Goal: Check status: Check status

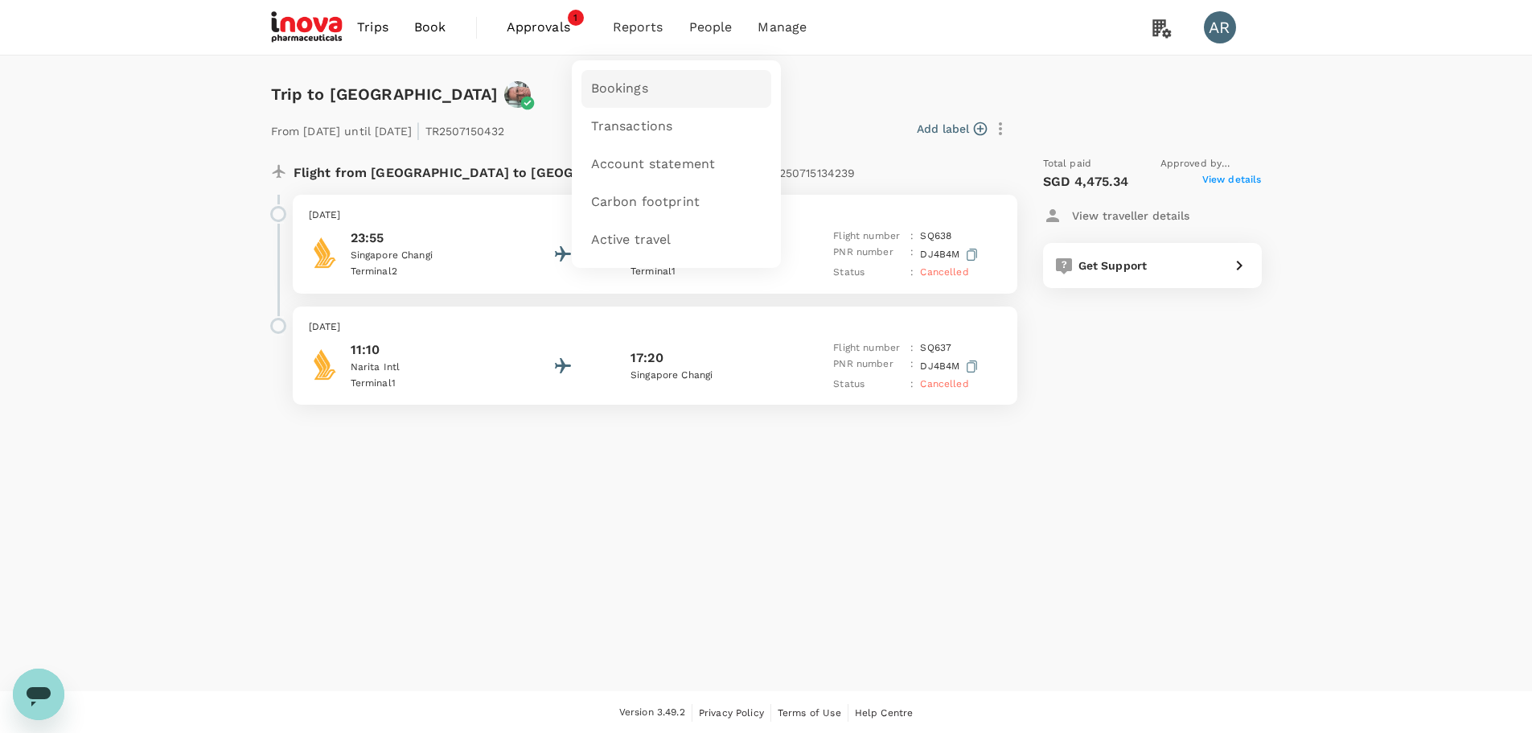
click at [679, 83] on link "Bookings" at bounding box center [676, 89] width 190 height 38
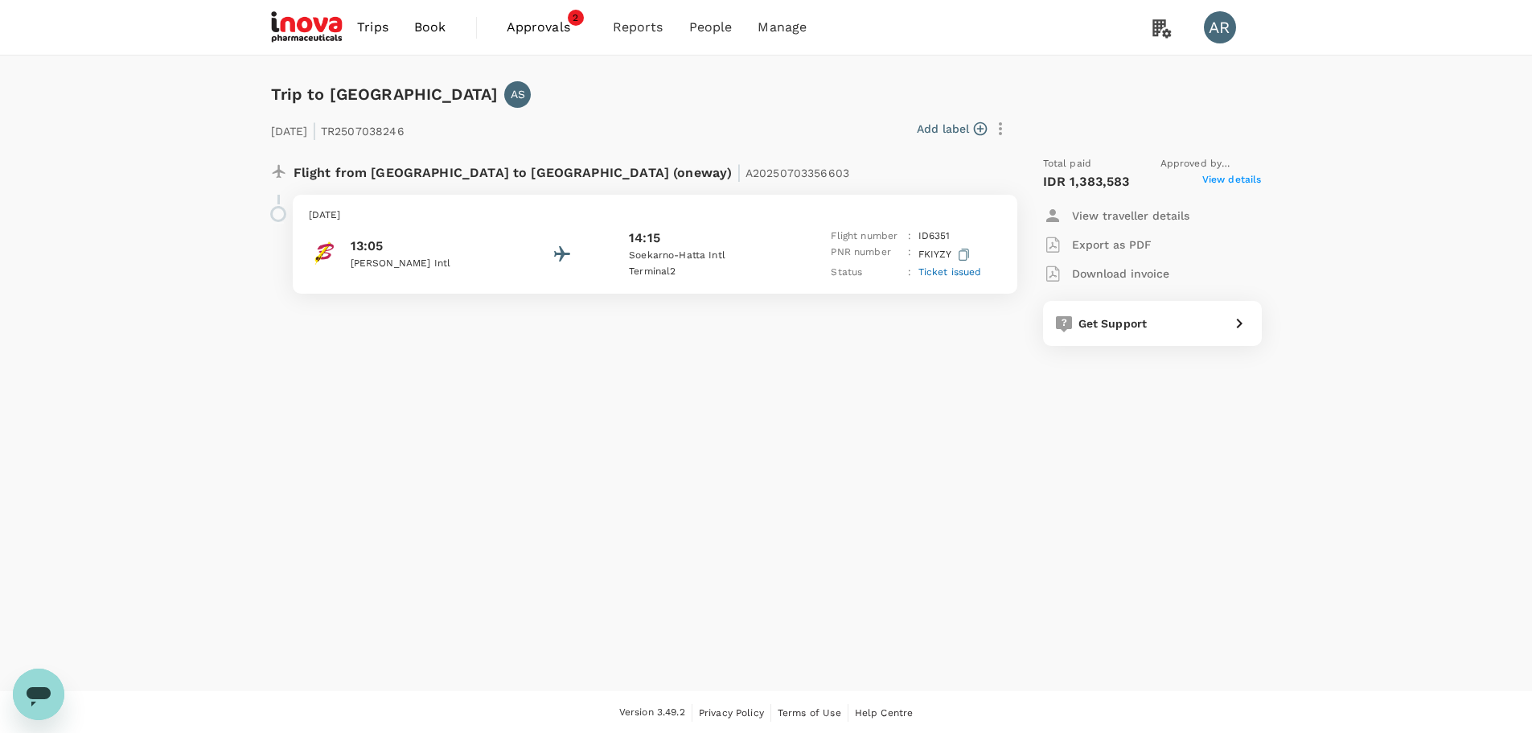
click at [1223, 172] on span "View details" at bounding box center [1232, 181] width 60 height 19
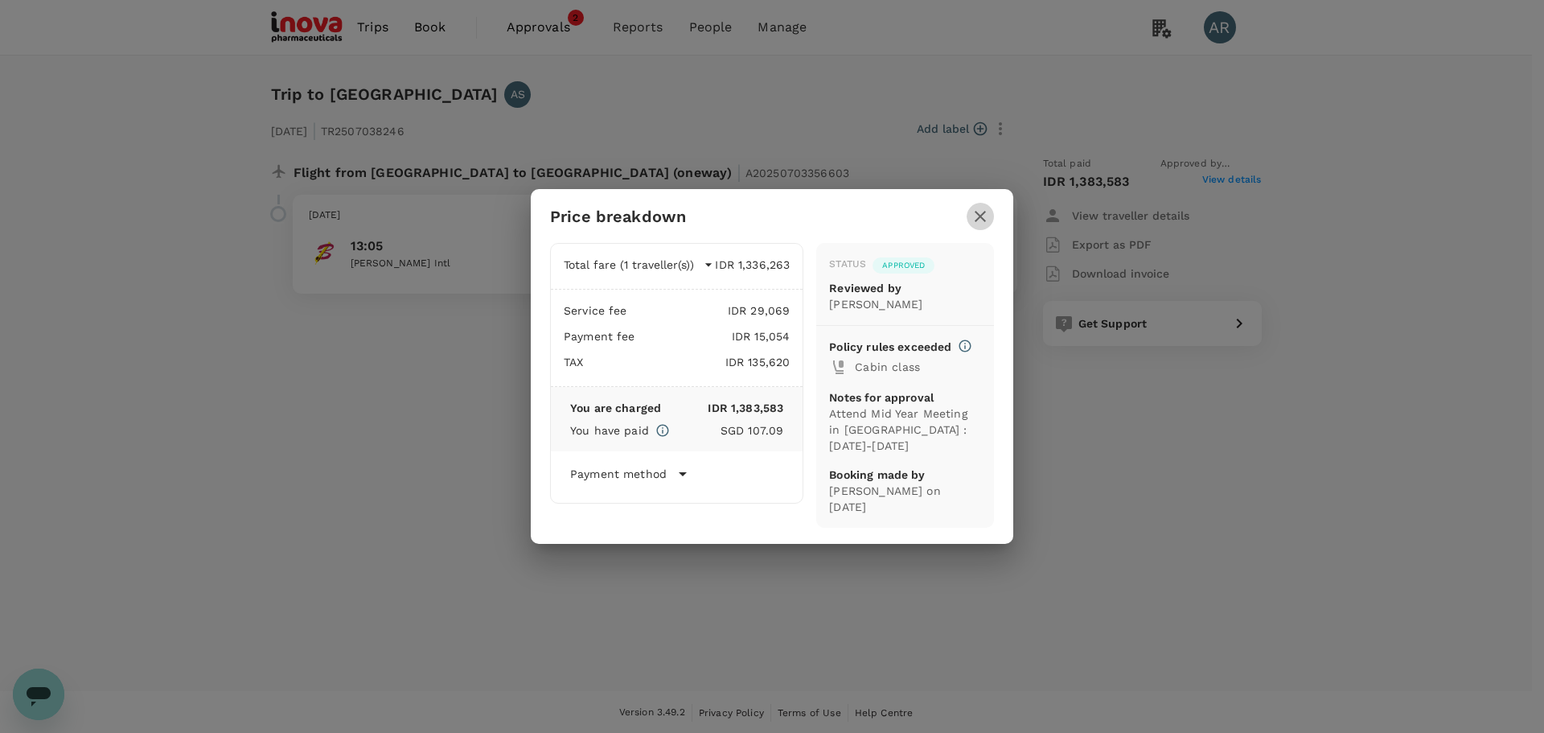
click at [987, 225] on icon "button" at bounding box center [980, 216] width 19 height 19
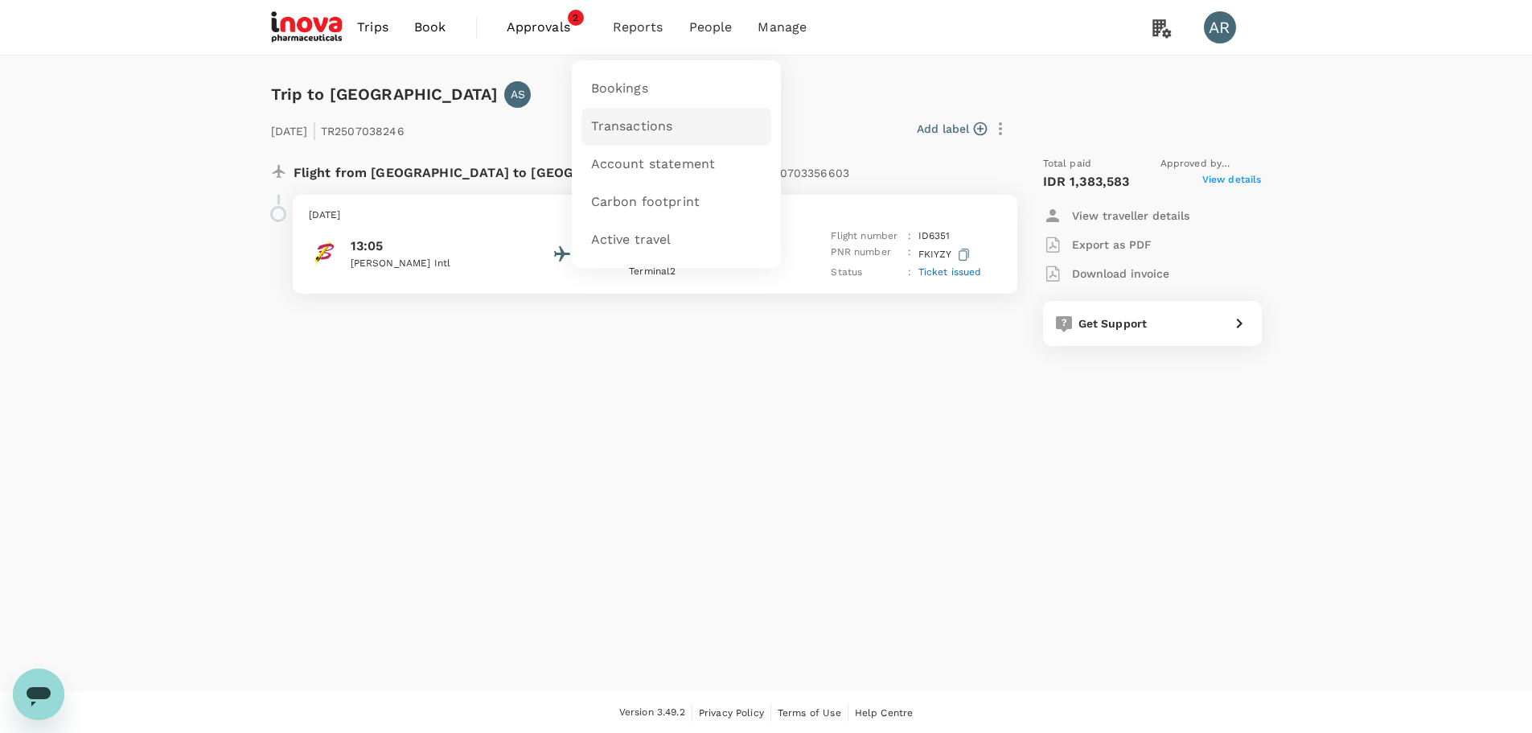
click at [706, 121] on link "Transactions" at bounding box center [676, 127] width 190 height 38
